Goal: Consume media (video, audio)

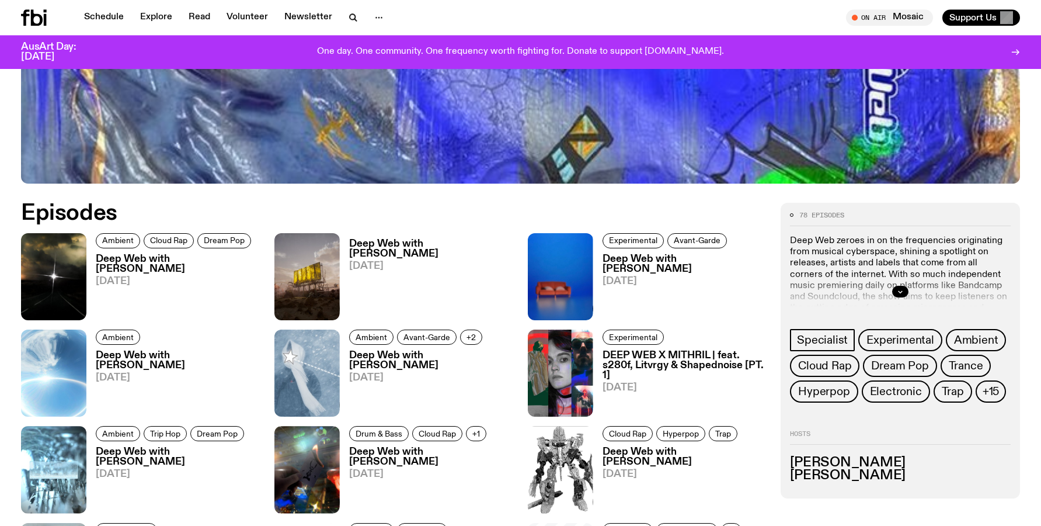
scroll to position [594, 0]
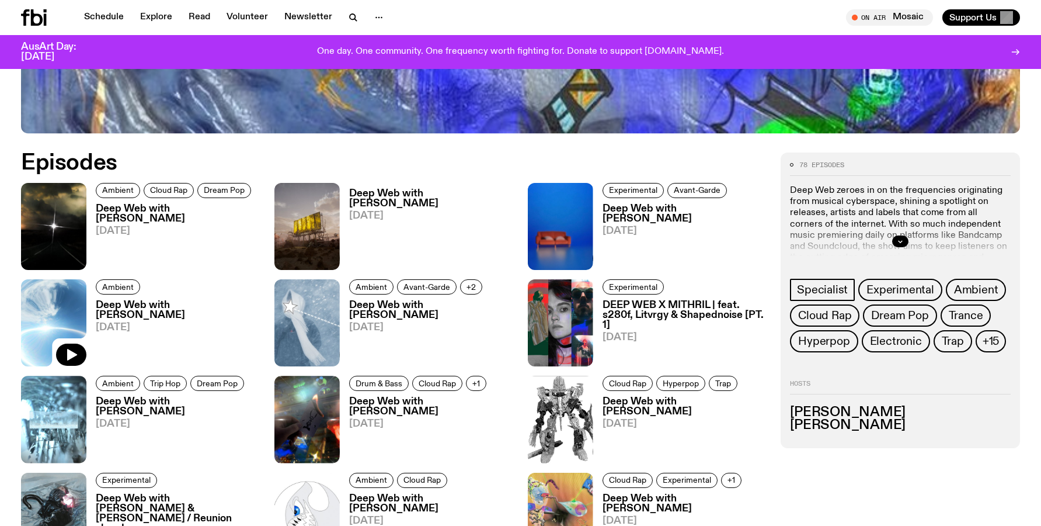
click at [50, 321] on img at bounding box center [53, 322] width 65 height 87
click at [74, 362] on button "button" at bounding box center [71, 354] width 30 height 22
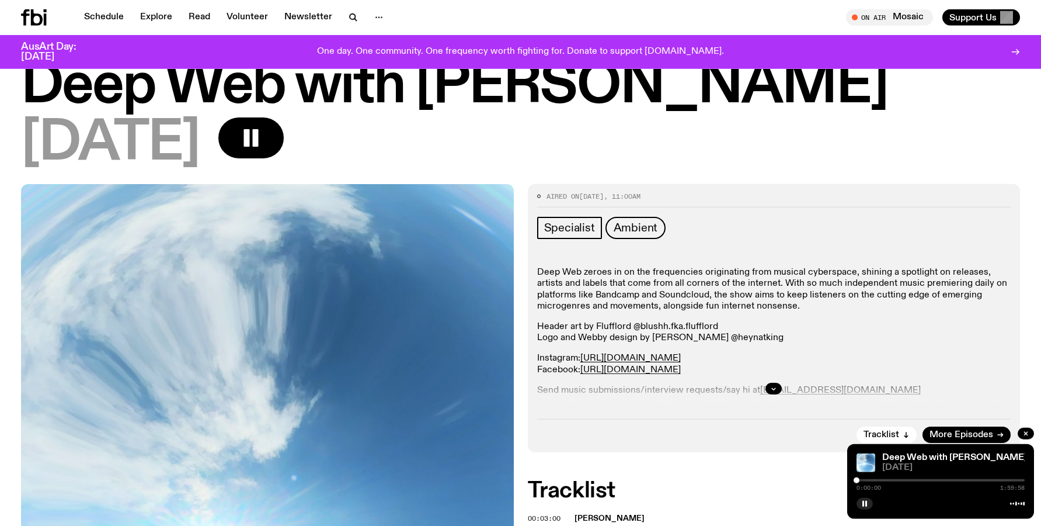
scroll to position [60, 0]
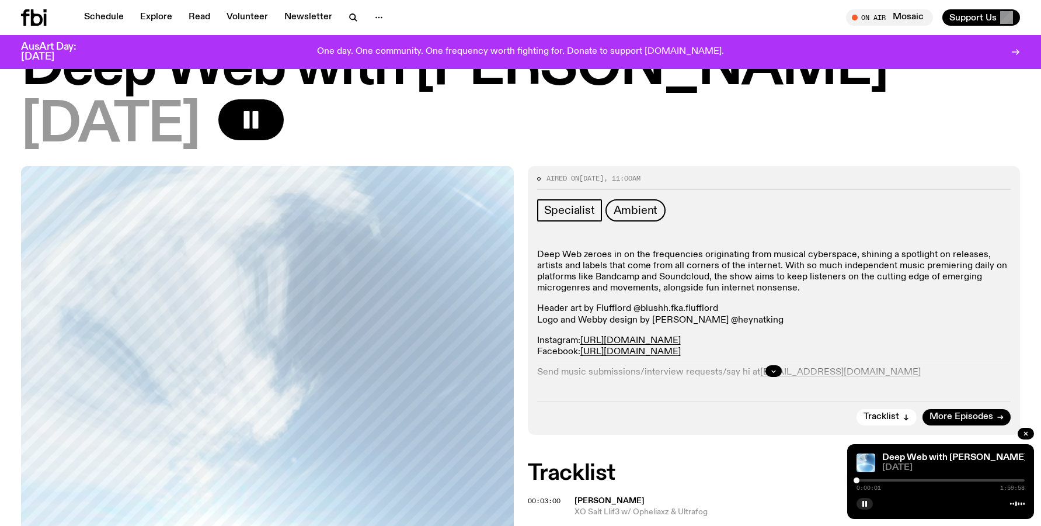
drag, startPoint x: 865, startPoint y: 481, endPoint x: 875, endPoint y: 482, distance: 10.1
click at [875, 482] on div "0:00:01 1:59:58" at bounding box center [941, 484] width 168 height 14
drag, startPoint x: 884, startPoint y: 478, endPoint x: 864, endPoint y: 479, distance: 19.9
click at [874, 479] on div "0:00:02 1:59:58" at bounding box center [941, 484] width 168 height 14
drag, startPoint x: 851, startPoint y: 481, endPoint x: 873, endPoint y: 483, distance: 21.7
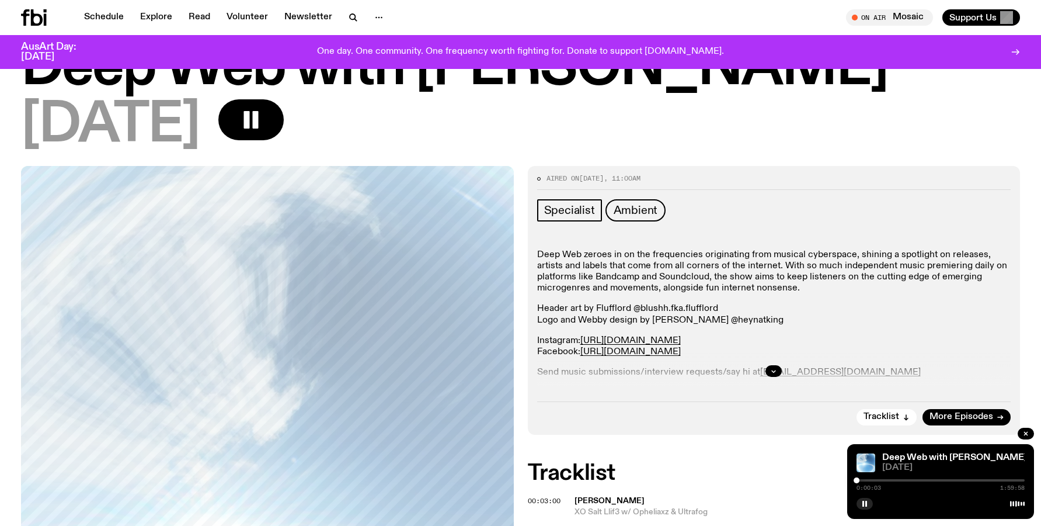
click at [873, 483] on div "Deep Web with [PERSON_NAME] [DATE] 0:00:03 1:59:58" at bounding box center [940, 481] width 187 height 75
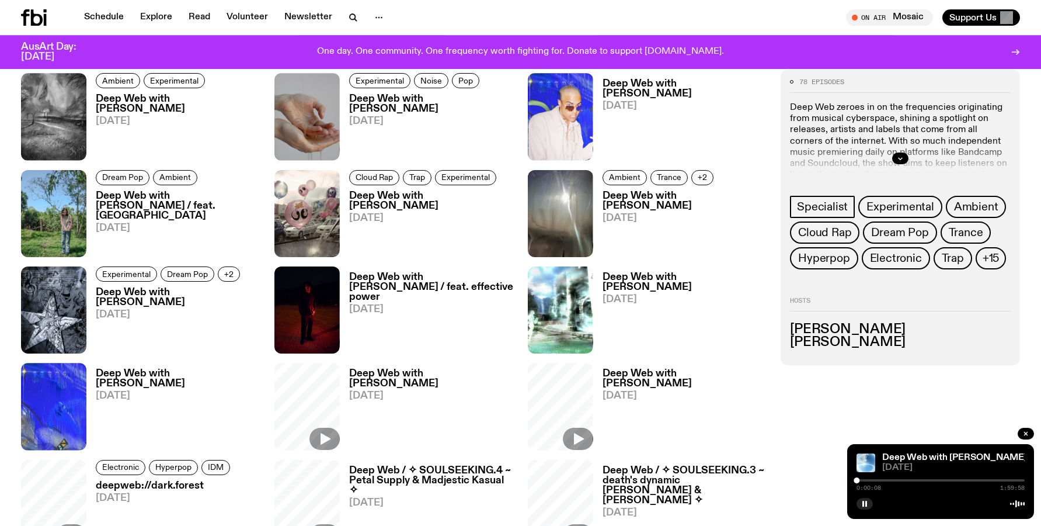
scroll to position [1190, 0]
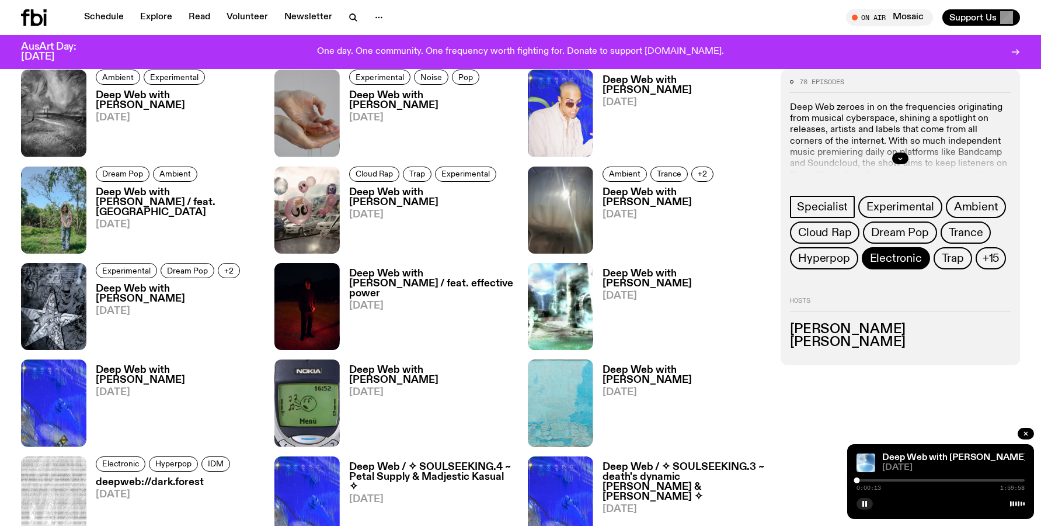
click at [906, 260] on span "Electronic" at bounding box center [896, 258] width 52 height 13
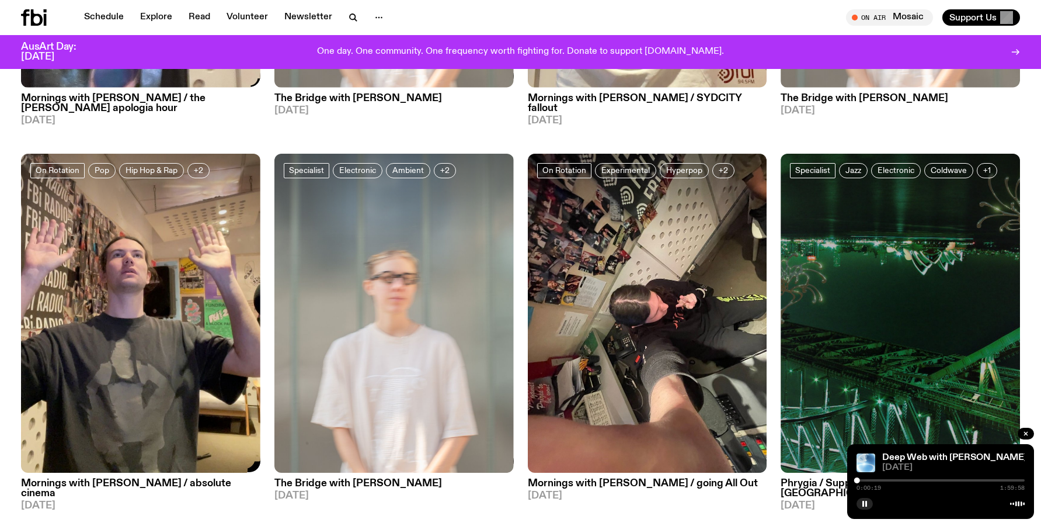
scroll to position [412, 0]
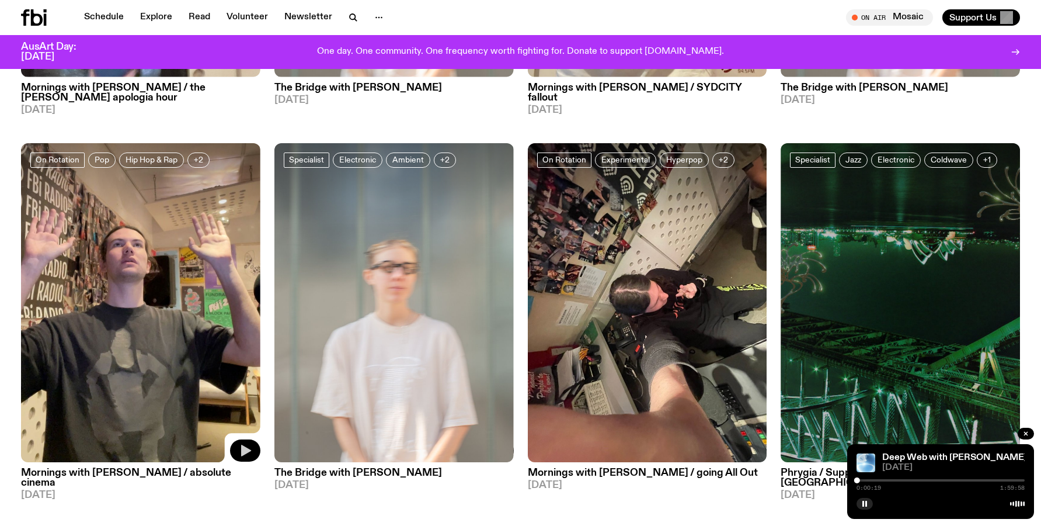
click at [246, 450] on icon "button" at bounding box center [246, 450] width 10 height 12
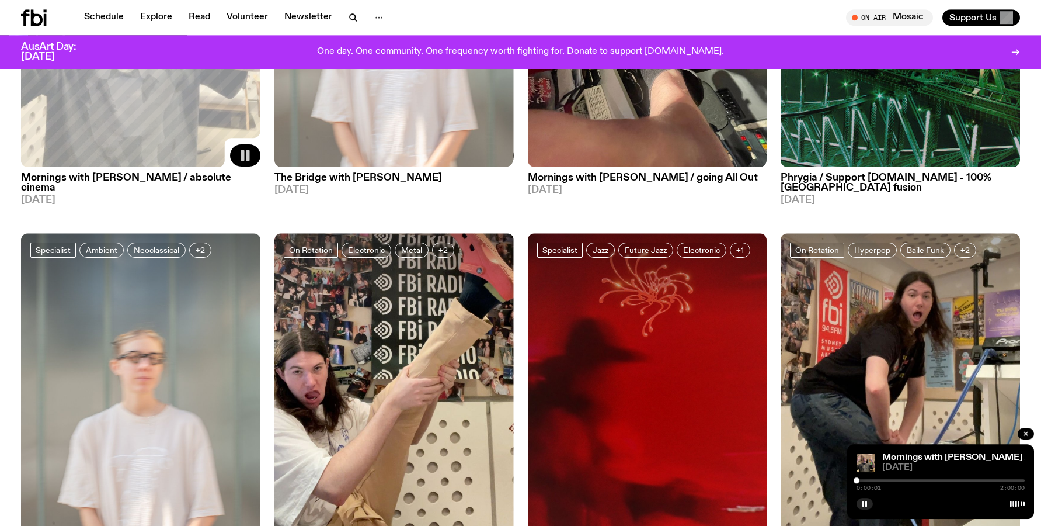
scroll to position [710, 0]
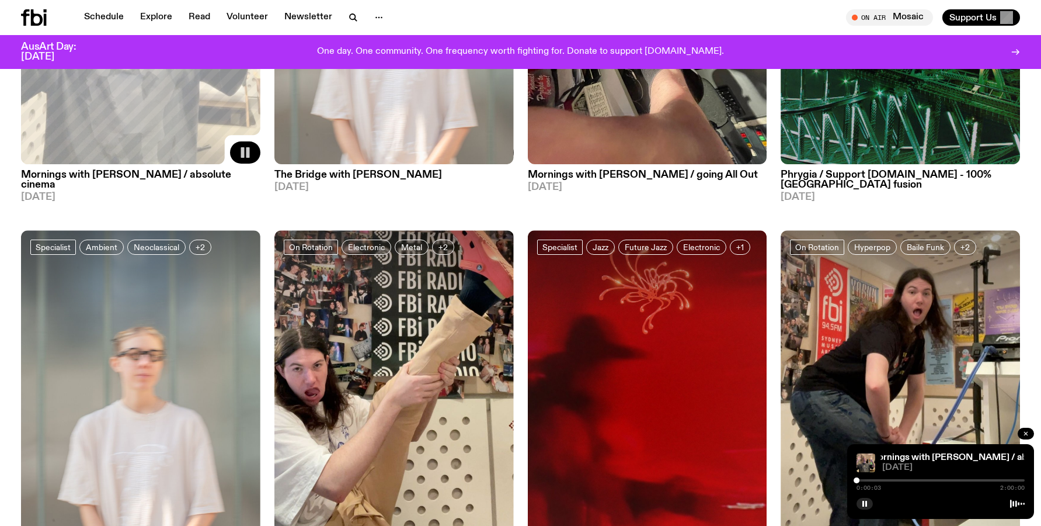
click at [1026, 434] on icon "button" at bounding box center [1026, 433] width 7 height 7
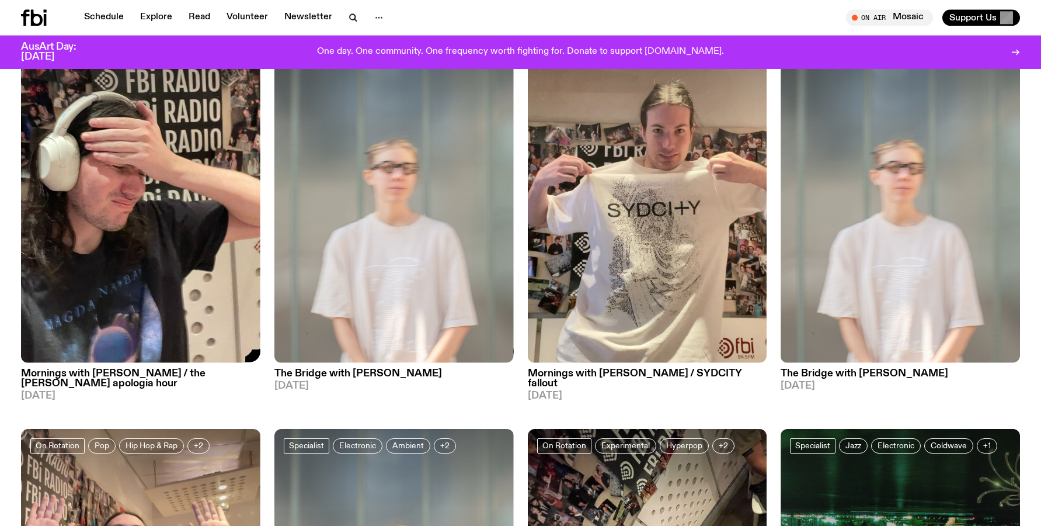
scroll to position [0, 0]
